Goal: Obtain resource: Download file/media

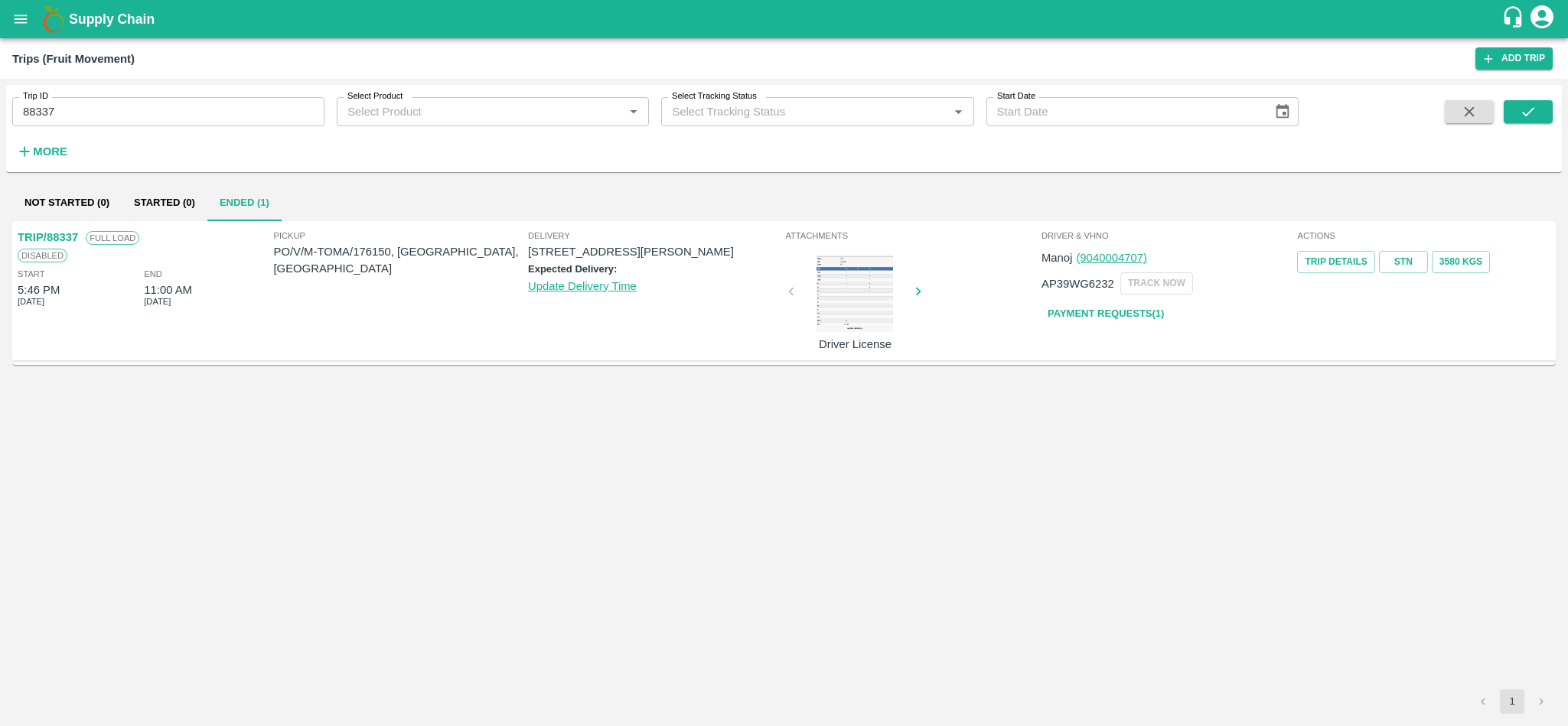
click at [33, 21] on button "open drawer" at bounding box center [20, 19] width 36 height 35
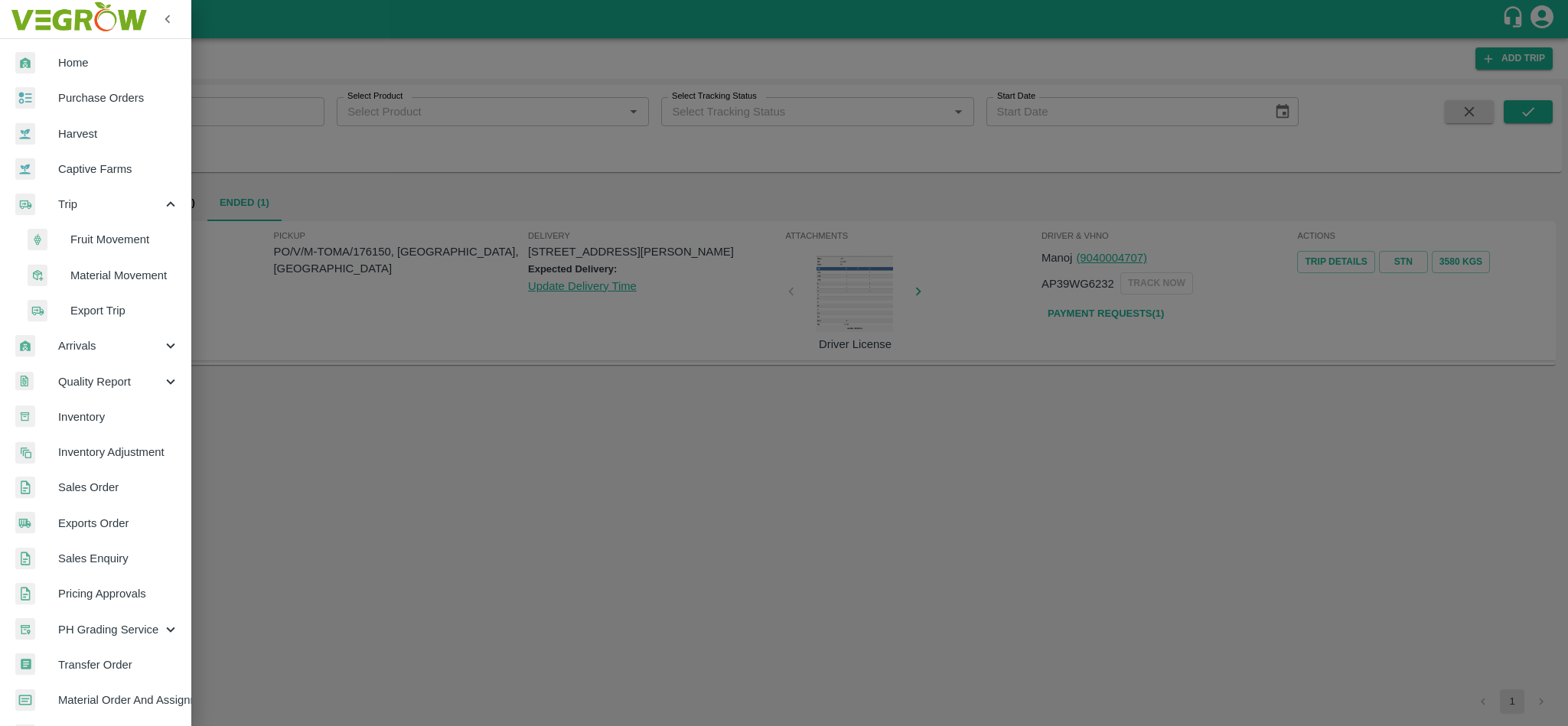
click at [16, 23] on div "Home Purchase Orders Harvest Captive Farms Trip Fruit Movement Material Movemen…" at bounding box center [784, 363] width 1568 height 726
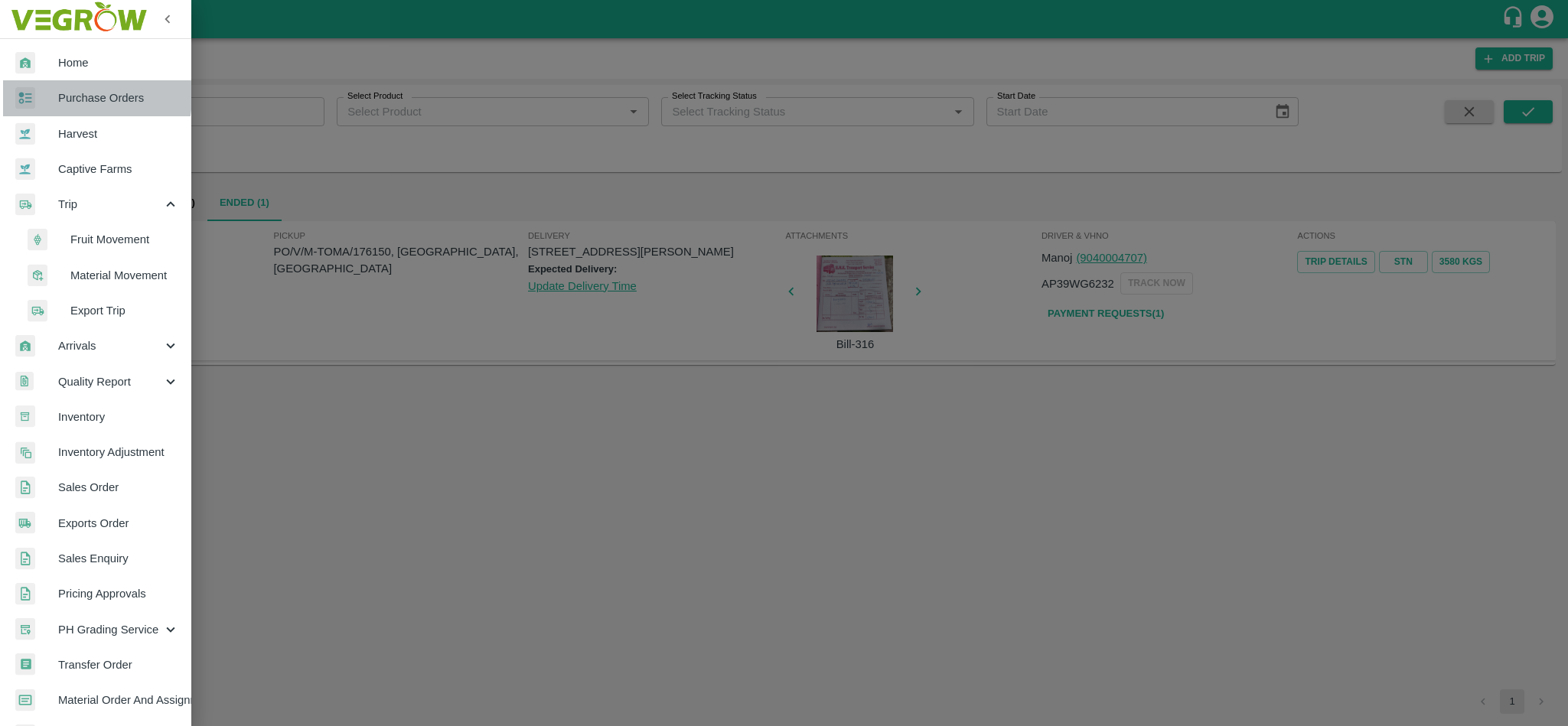
click at [60, 97] on span "Purchase Orders" at bounding box center [119, 98] width 121 height 17
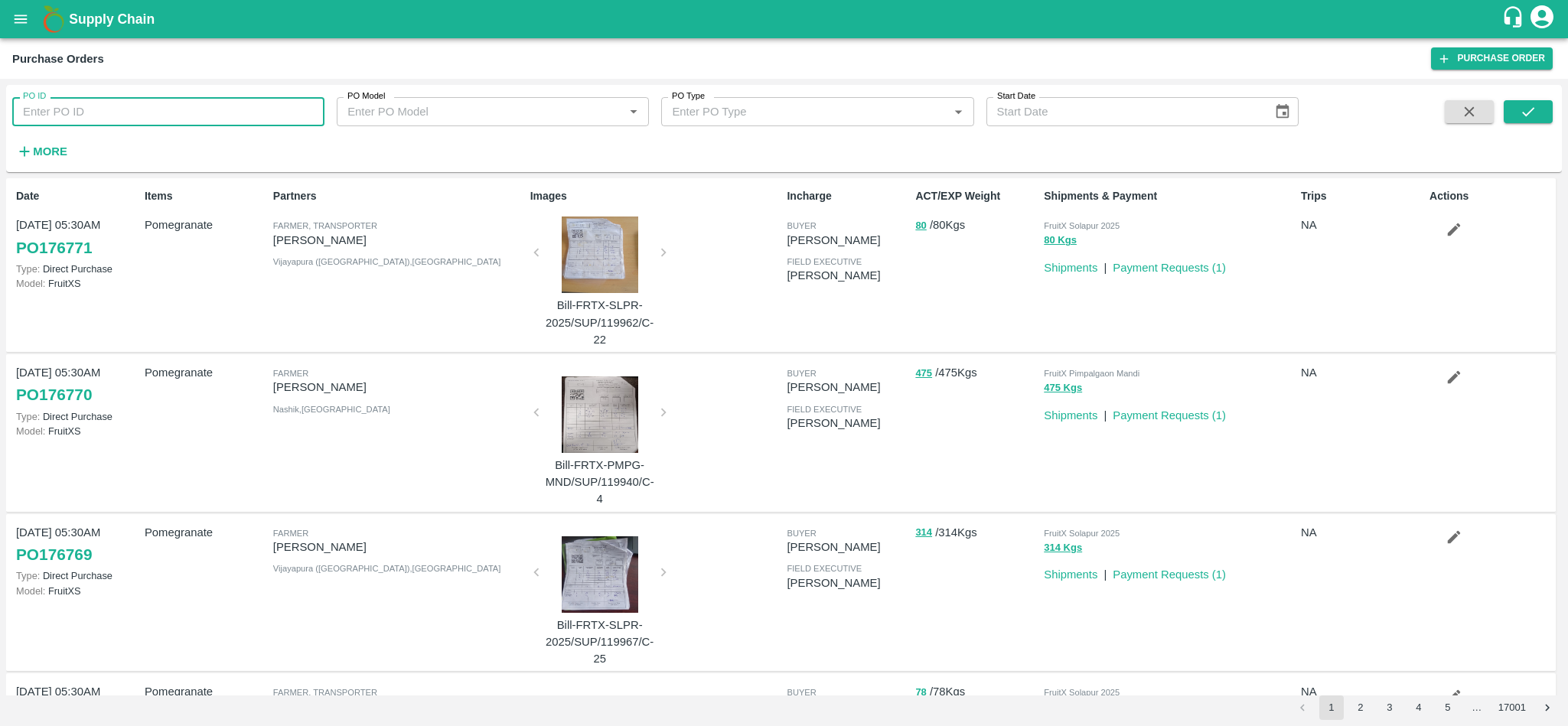
click at [141, 105] on input "PO ID" at bounding box center [168, 111] width 312 height 29
paste input "176204"
type input "176204"
click at [1528, 112] on icon "submit" at bounding box center [1529, 112] width 17 height 17
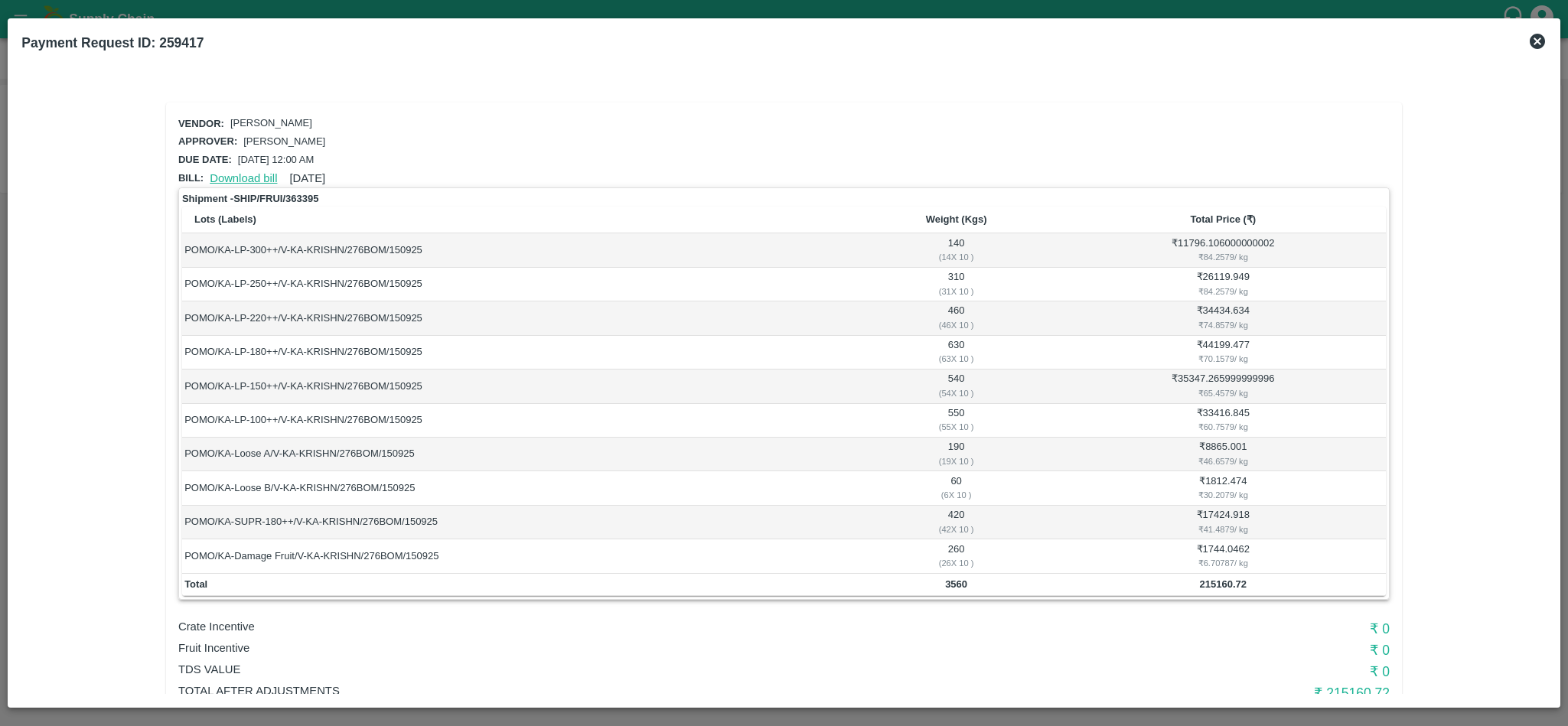
click at [232, 175] on link "Download bill" at bounding box center [244, 177] width 67 height 12
